Goal: Navigation & Orientation: Find specific page/section

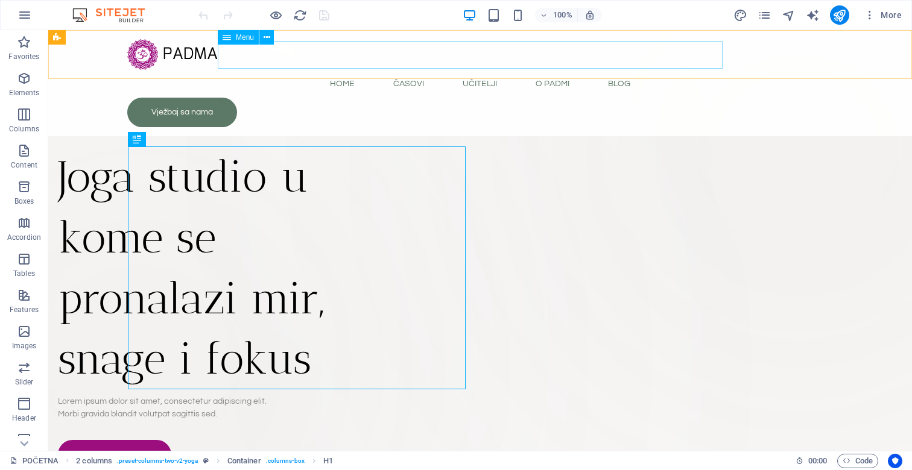
click at [543, 70] on nav "Home Časovi Učitelji O Padmi O Studiju Učitelji Blog" at bounding box center [479, 84] width 705 height 28
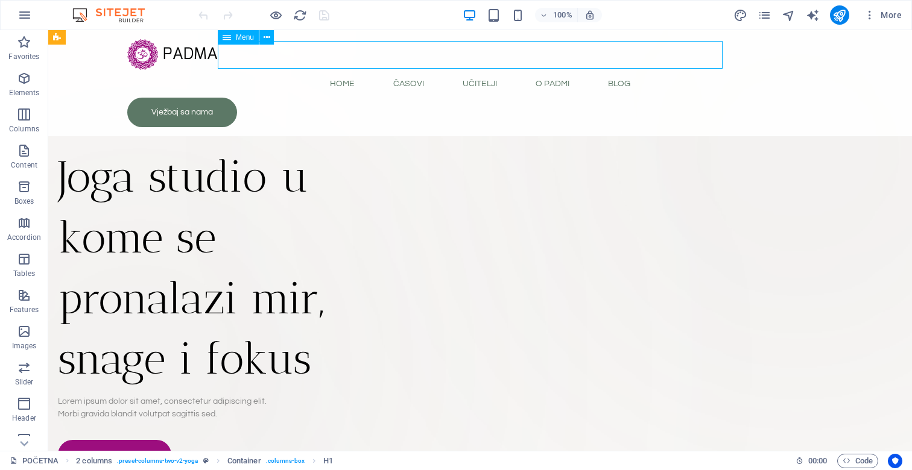
click at [543, 70] on nav "Home Časovi Učitelji O Padmi O Studiju Učitelji Blog" at bounding box center [479, 84] width 705 height 28
click at [324, 70] on nav "Home Časovi Učitelji O Padmi O Studiju Učitelji Blog" at bounding box center [479, 84] width 705 height 28
select select
select select "1"
select select
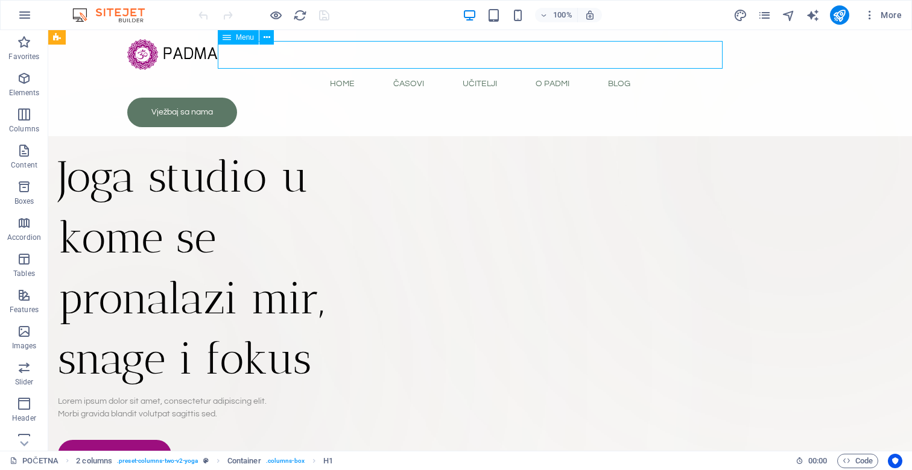
select select "4"
select select
select select "3"
select select
select select "4"
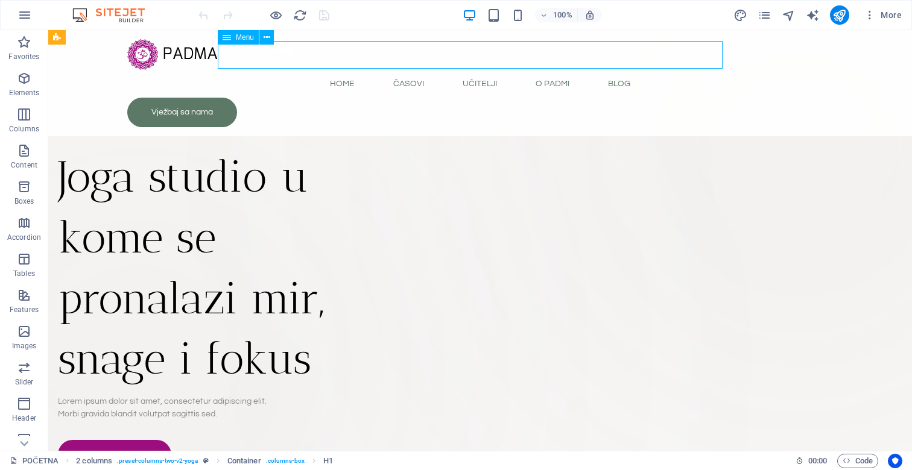
select select
select select "7"
select select
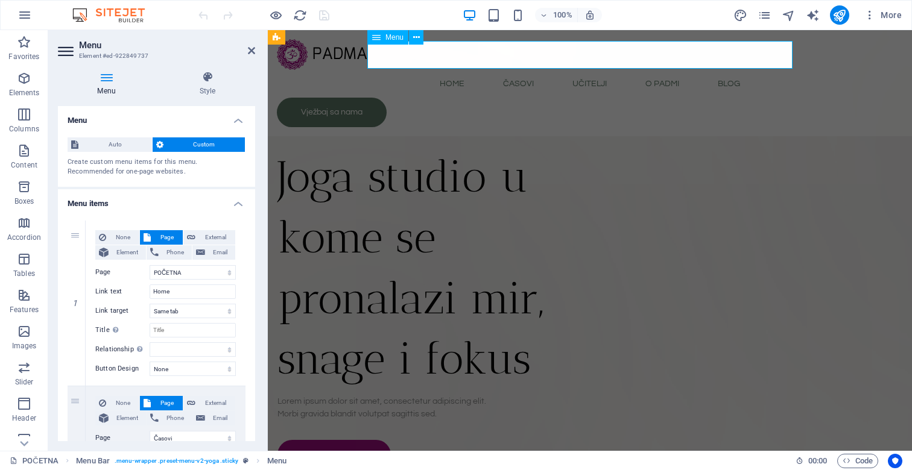
click at [653, 70] on nav "Home Časovi Učitelji O Padmi O Studiju Učitelji Blog" at bounding box center [590, 84] width 626 height 28
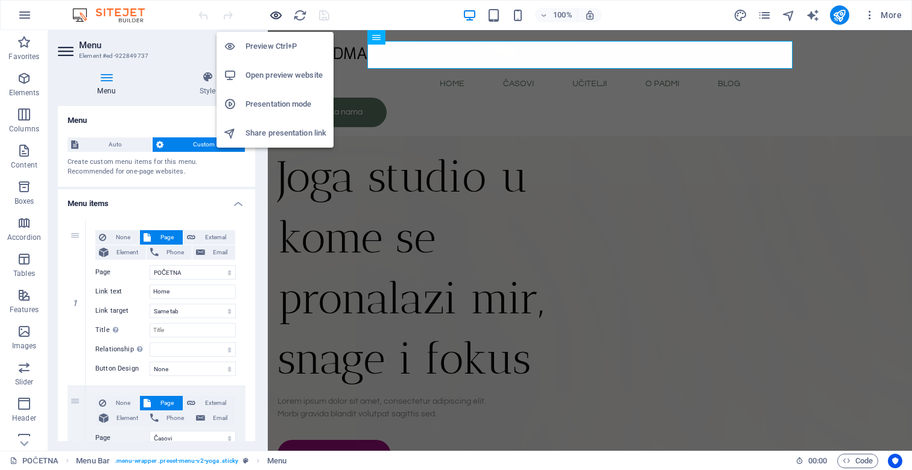
click at [277, 15] on icon "button" at bounding box center [276, 15] width 14 height 14
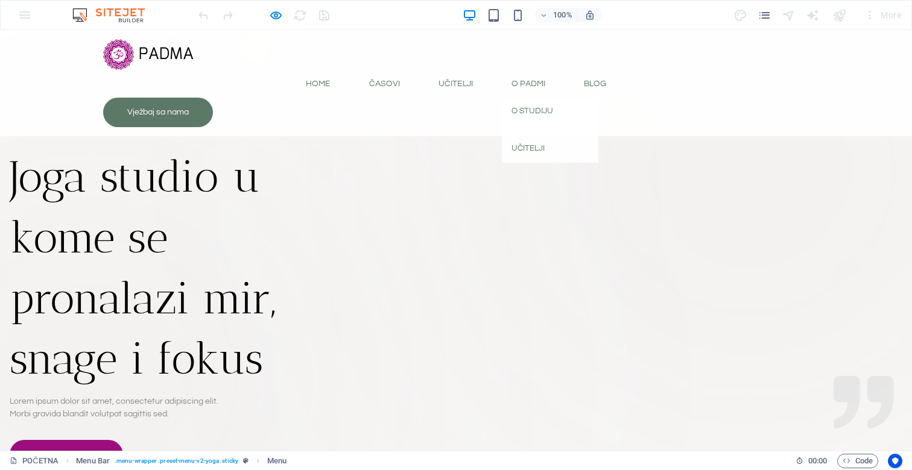
click at [511, 70] on link "O Padmi" at bounding box center [528, 84] width 53 height 28
click at [515, 98] on link "O Studiju" at bounding box center [550, 112] width 96 height 28
